Goal: Connect with others: Connect with other users

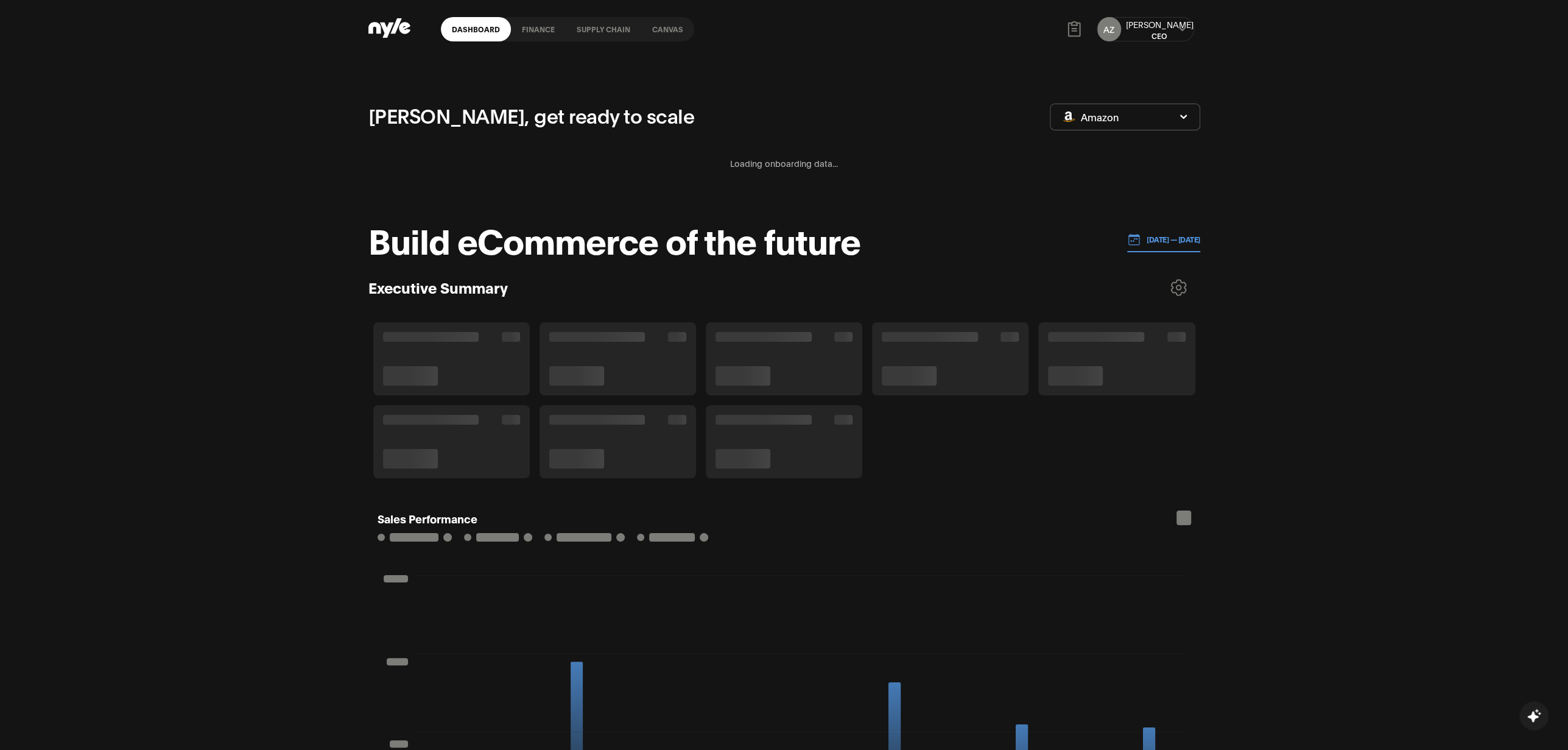
click at [1183, 34] on div "AZ Aleksei CEO" at bounding box center [1146, 29] width 98 height 24
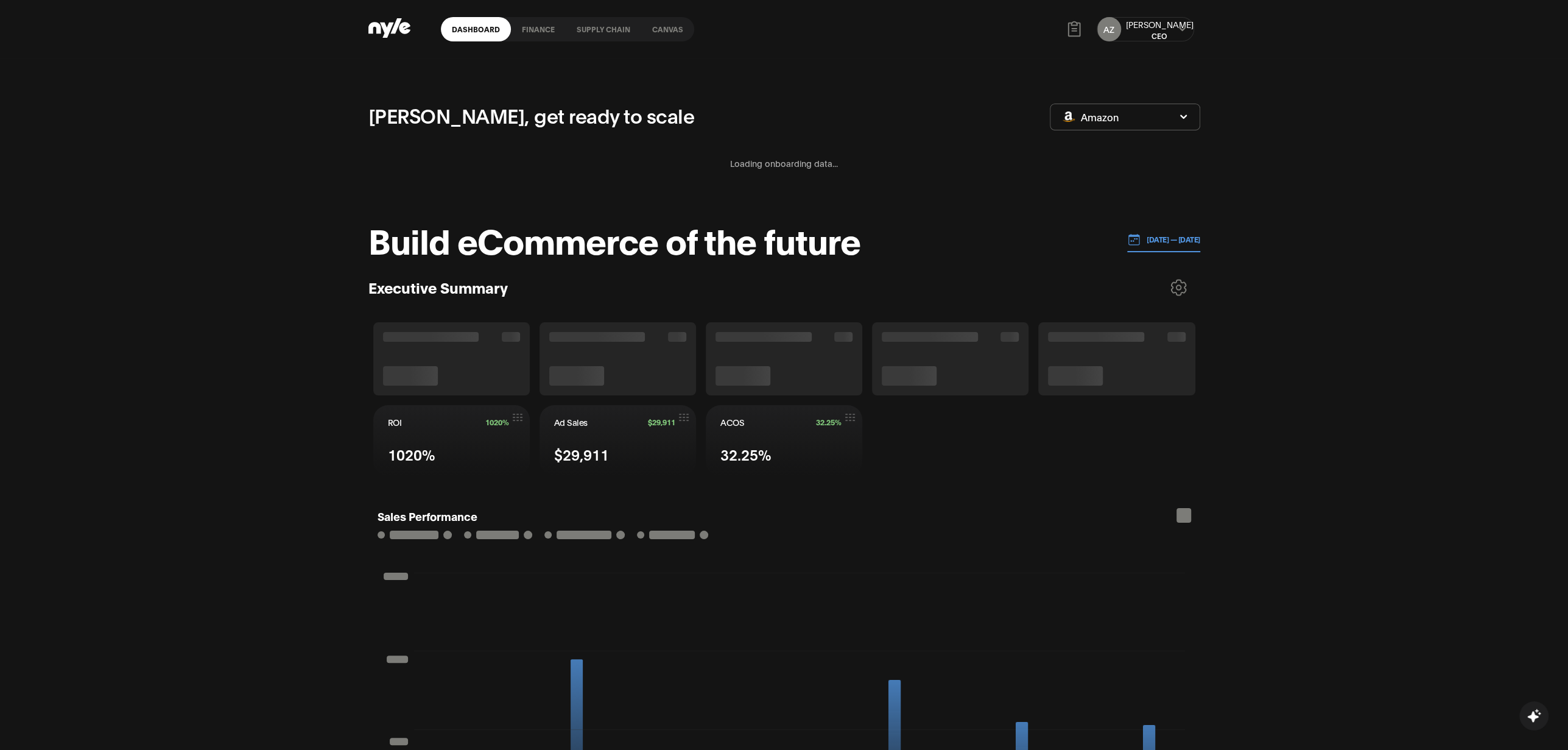
click at [1180, 32] on icon at bounding box center [1182, 29] width 8 height 8
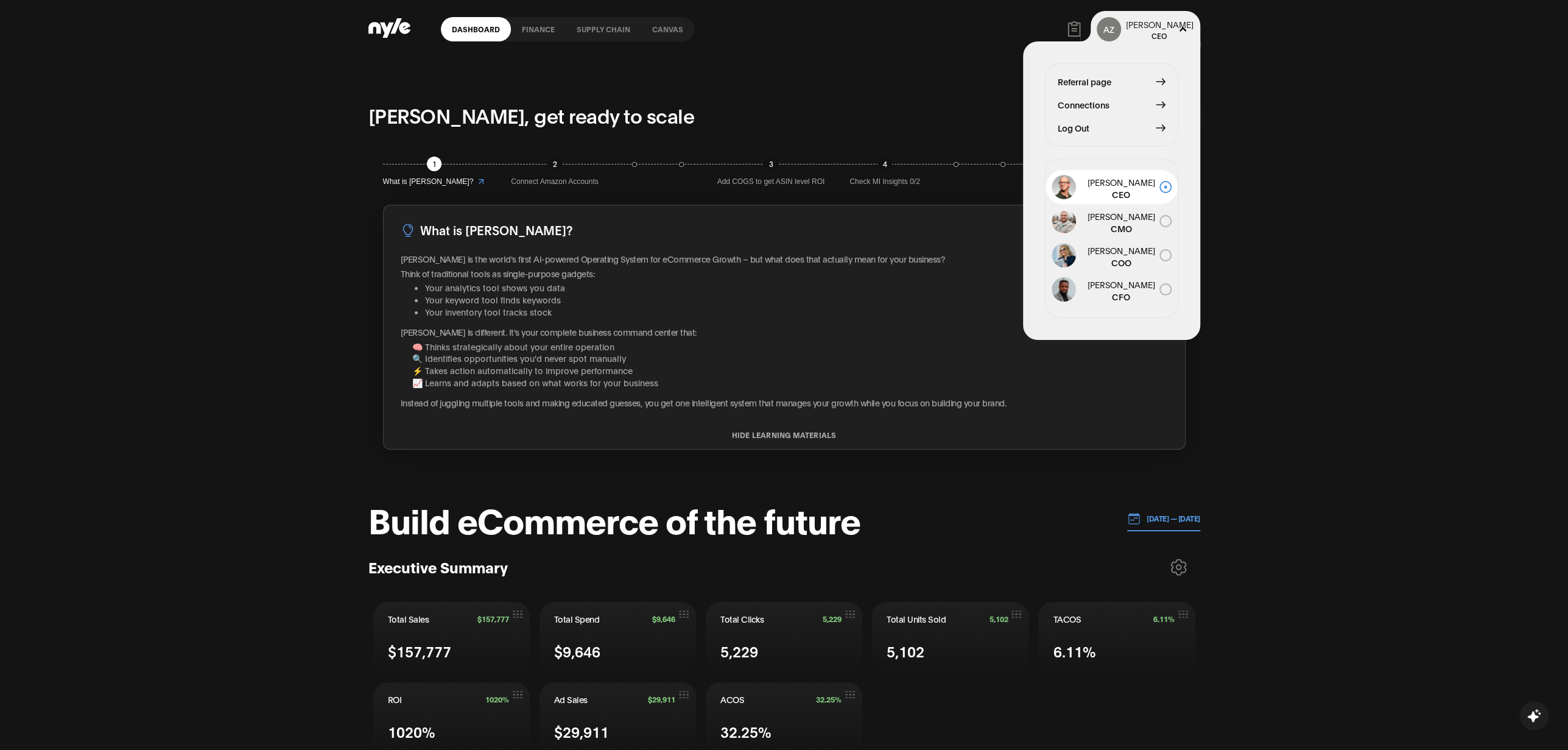
click at [1087, 107] on span "Connections" at bounding box center [1083, 104] width 52 height 13
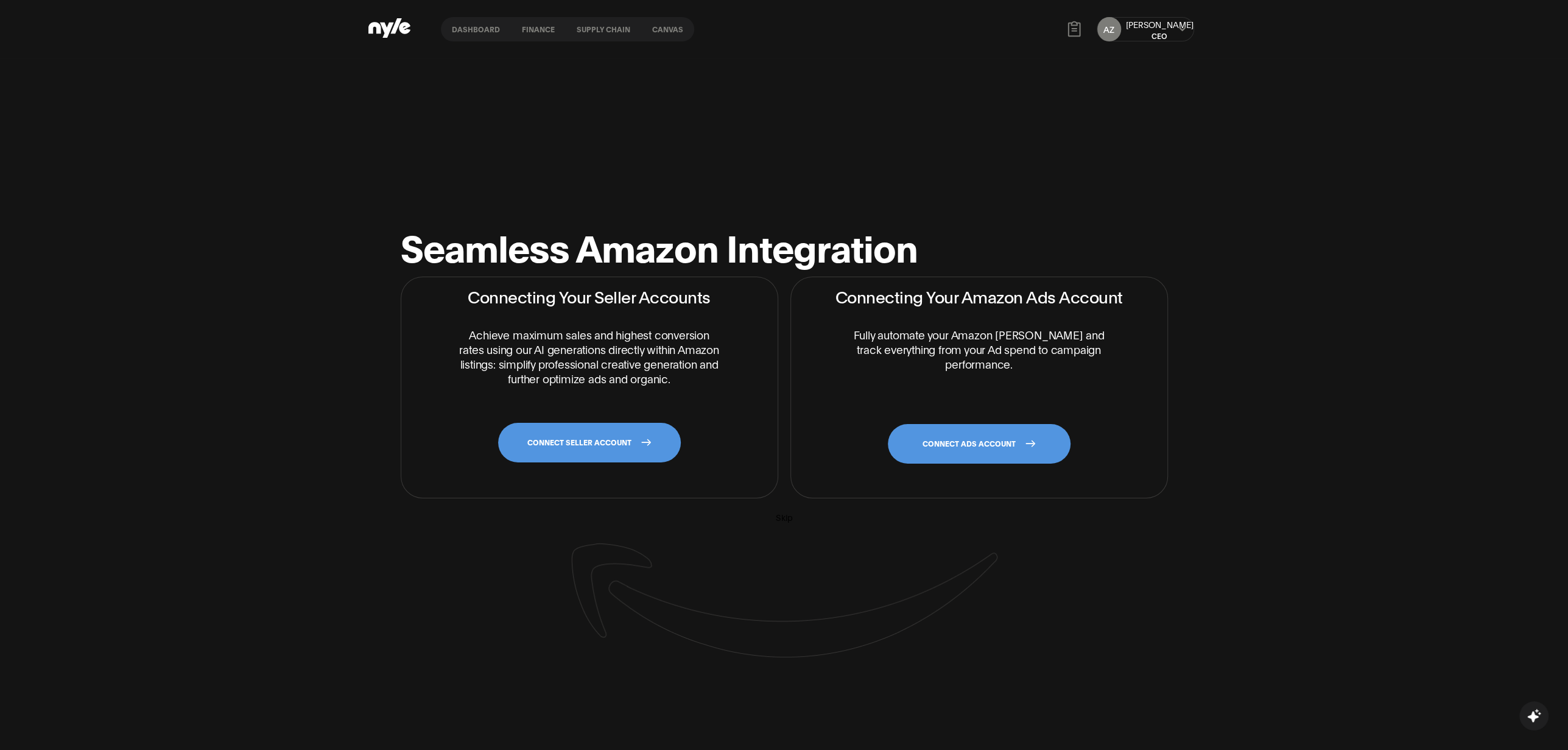
click at [954, 445] on link "CONNECT ADS ACCOUNT" at bounding box center [979, 444] width 182 height 39
click at [523, 433] on link "CONNECT SELLER ACCOUNT" at bounding box center [589, 442] width 182 height 39
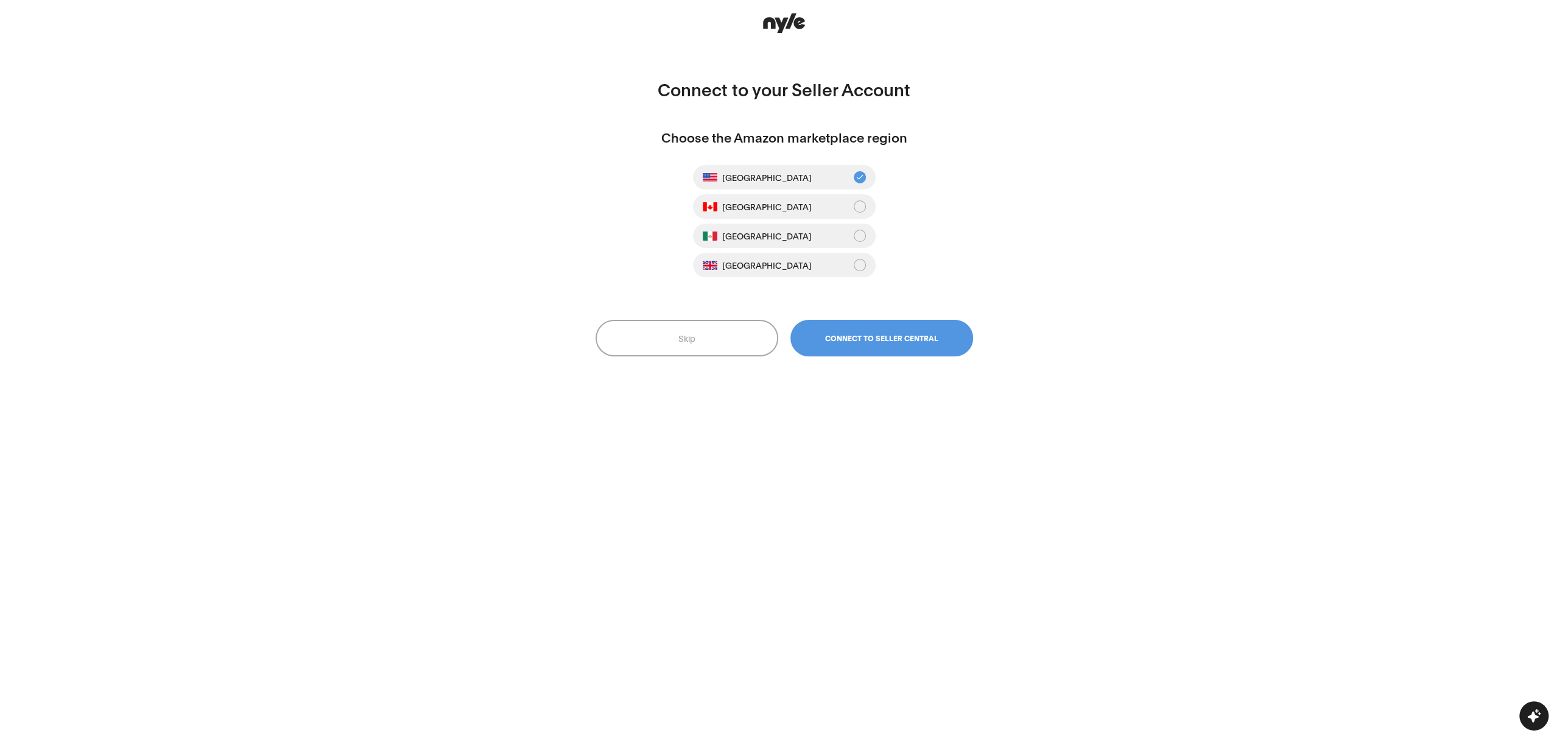
click at [860, 207] on span at bounding box center [860, 207] width 12 height 12
click at [861, 179] on span at bounding box center [860, 178] width 12 height 12
